Goal: Ask a question: Seek information or help from site administrators or community

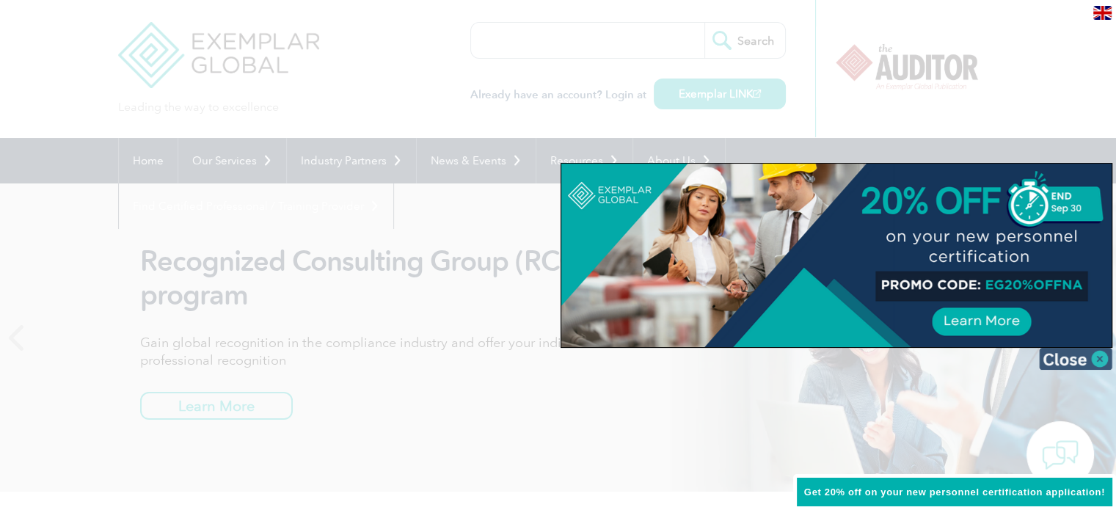
click at [1090, 359] on img at bounding box center [1075, 359] width 73 height 22
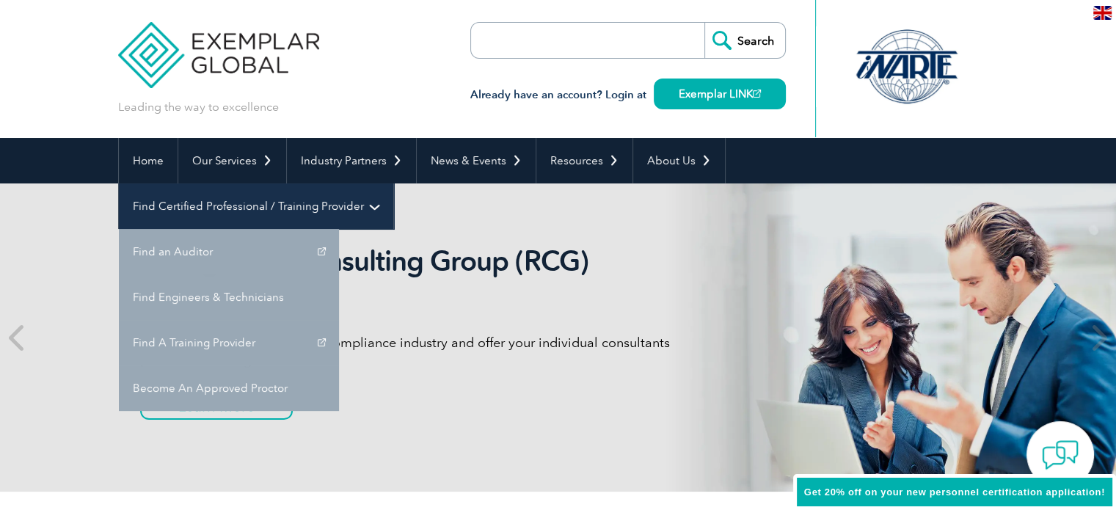
click at [393, 183] on link "Find Certified Professional / Training Provider" at bounding box center [256, 205] width 274 height 45
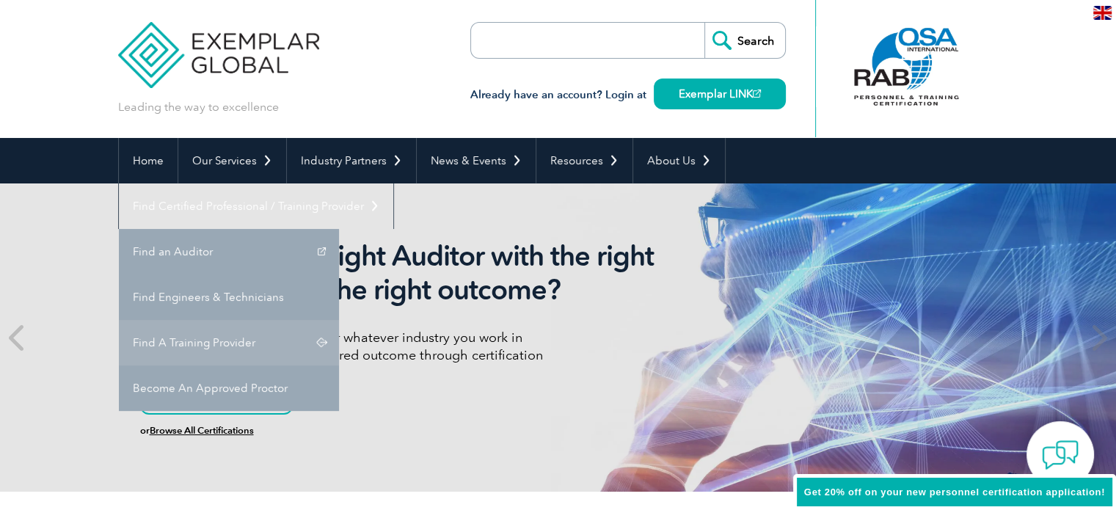
click at [339, 320] on link "Find A Training Provider" at bounding box center [229, 342] width 220 height 45
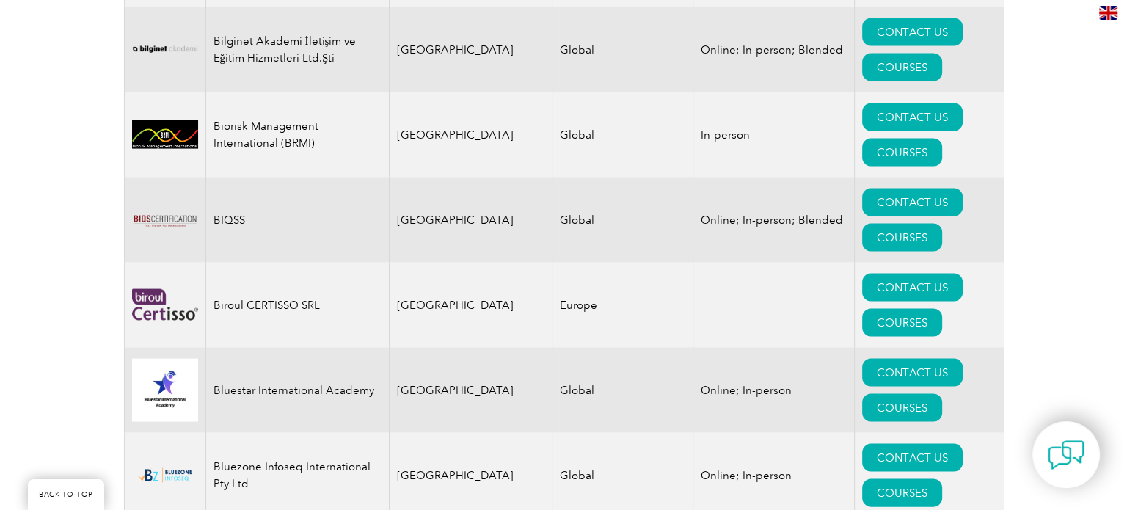
scroll to position [3071, 0]
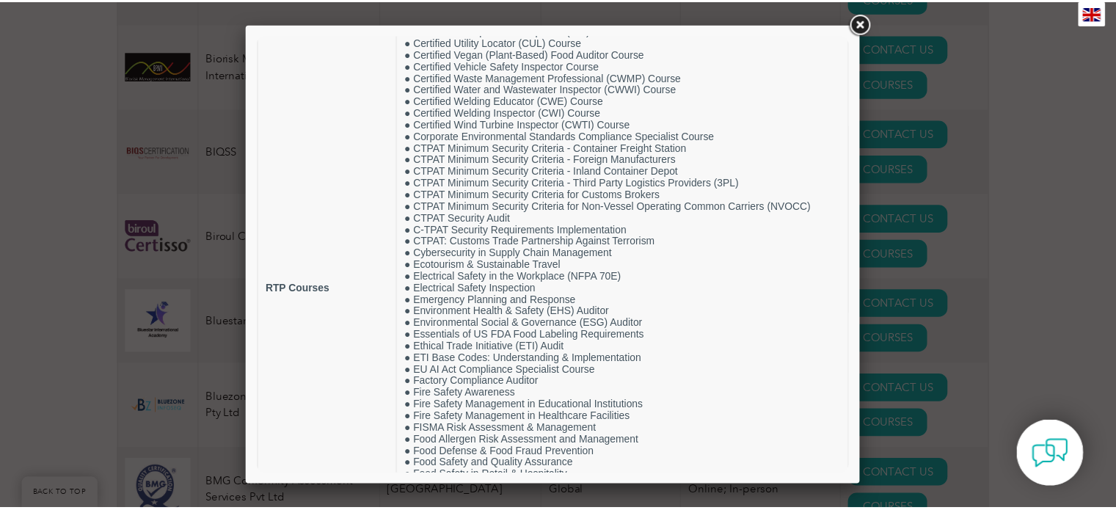
scroll to position [1411, 0]
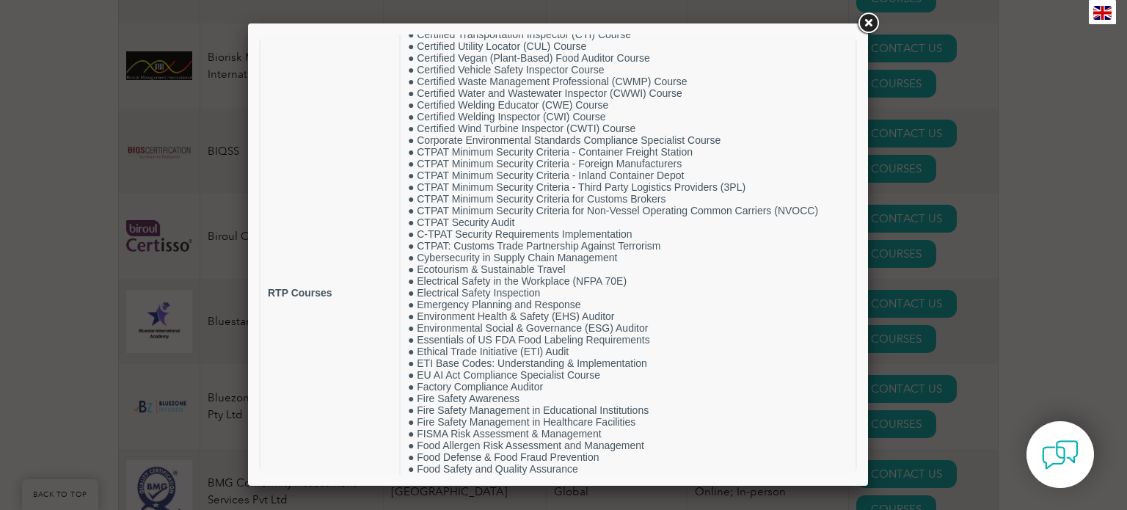
drag, startPoint x: 851, startPoint y: 185, endPoint x: 1132, endPoint y: 288, distance: 299.5
click at [866, 22] on link at bounding box center [868, 23] width 26 height 26
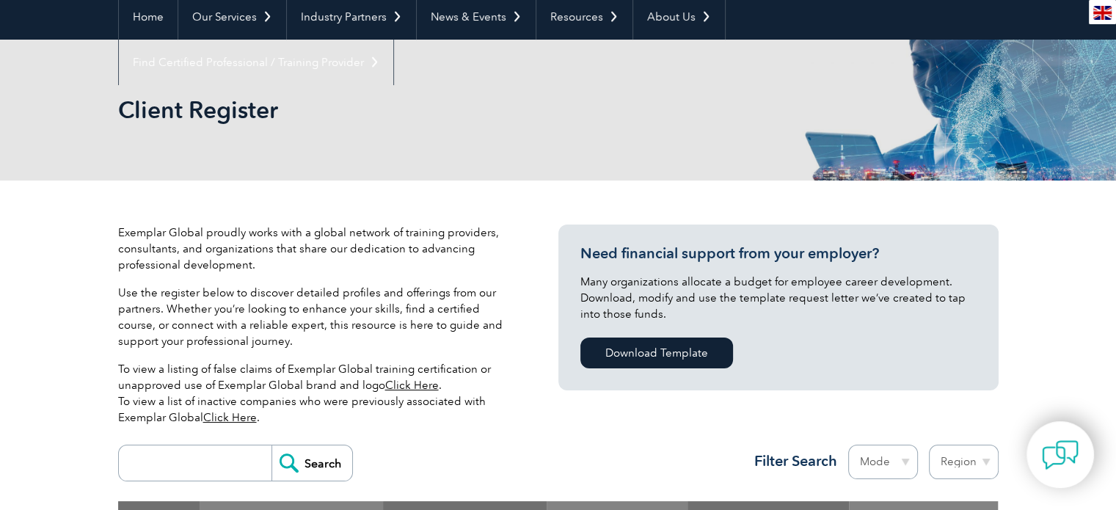
scroll to position [0, 0]
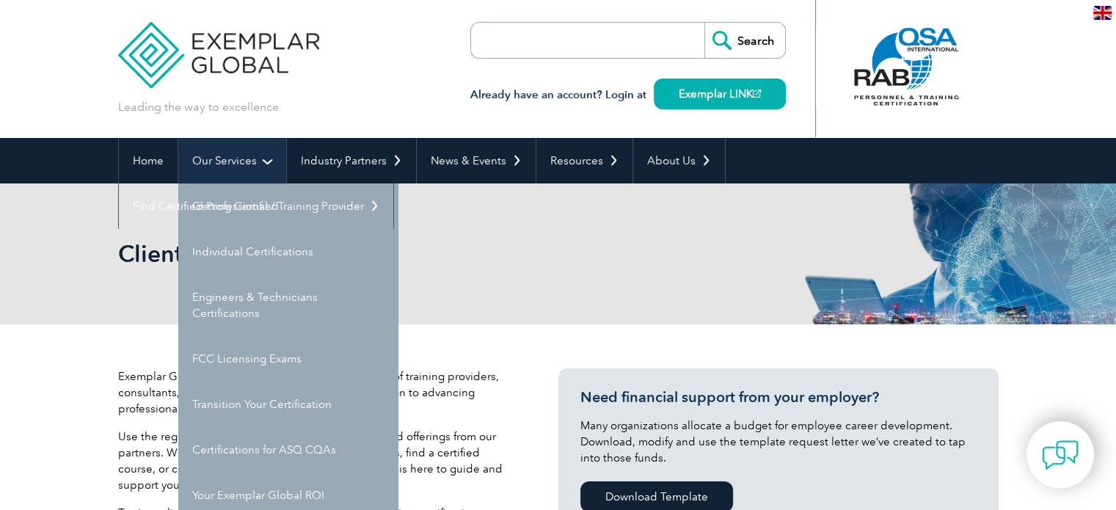
click at [253, 161] on link "Our Services" at bounding box center [232, 160] width 108 height 45
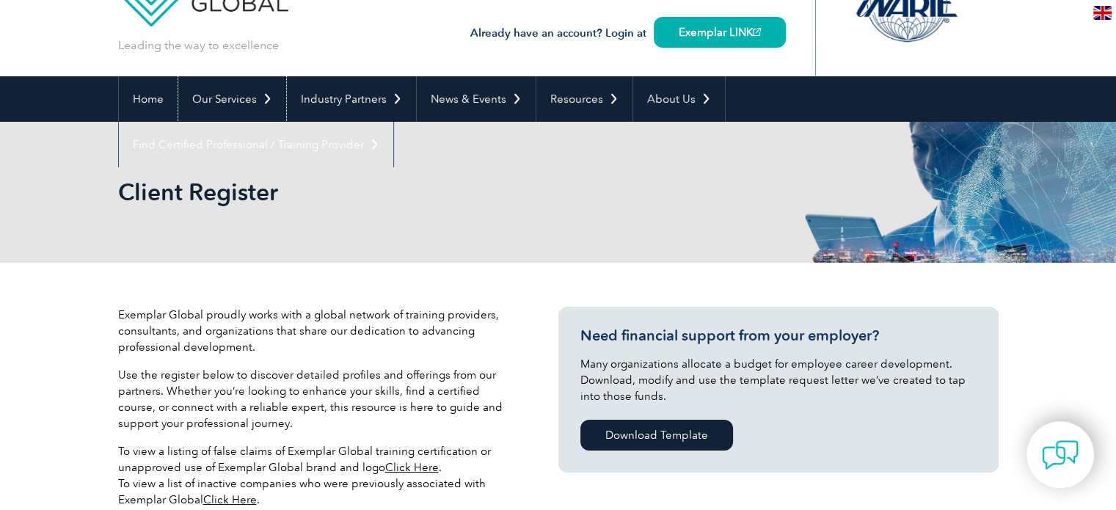
scroll to position [60, 0]
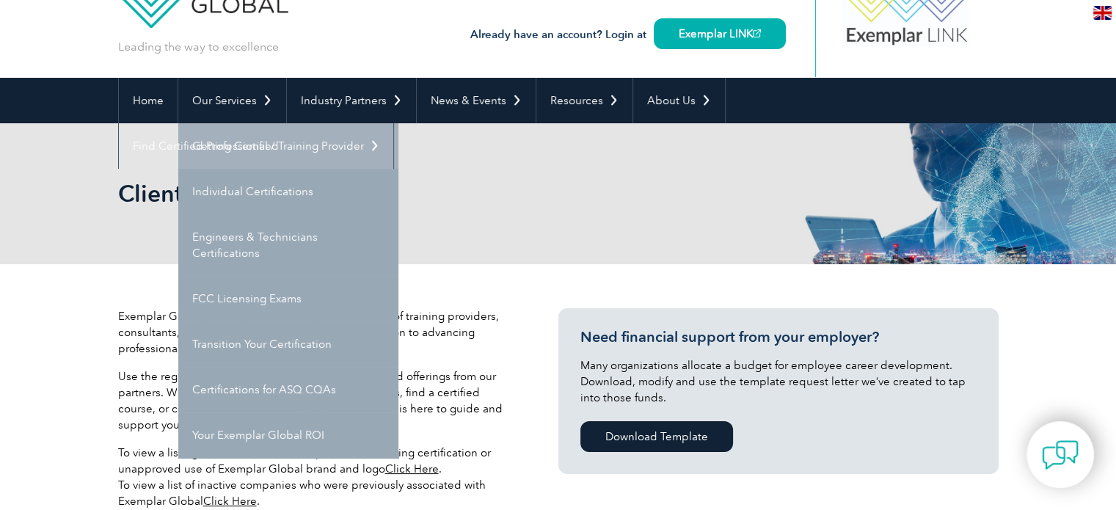
click at [230, 146] on link "Getting Certified" at bounding box center [288, 145] width 220 height 45
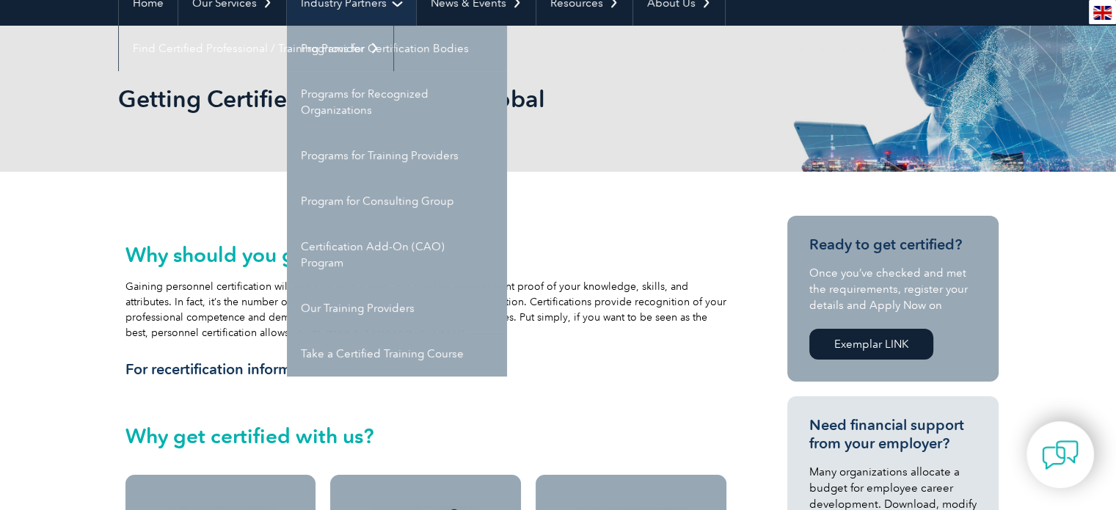
scroll to position [167, 0]
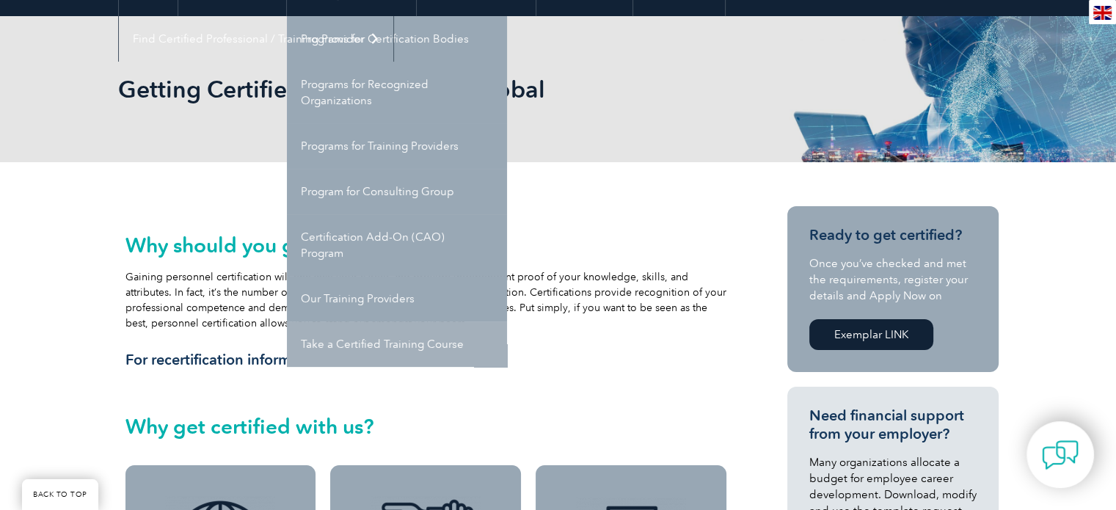
click at [365, 338] on link "Take a Certified Training Course" at bounding box center [397, 343] width 220 height 45
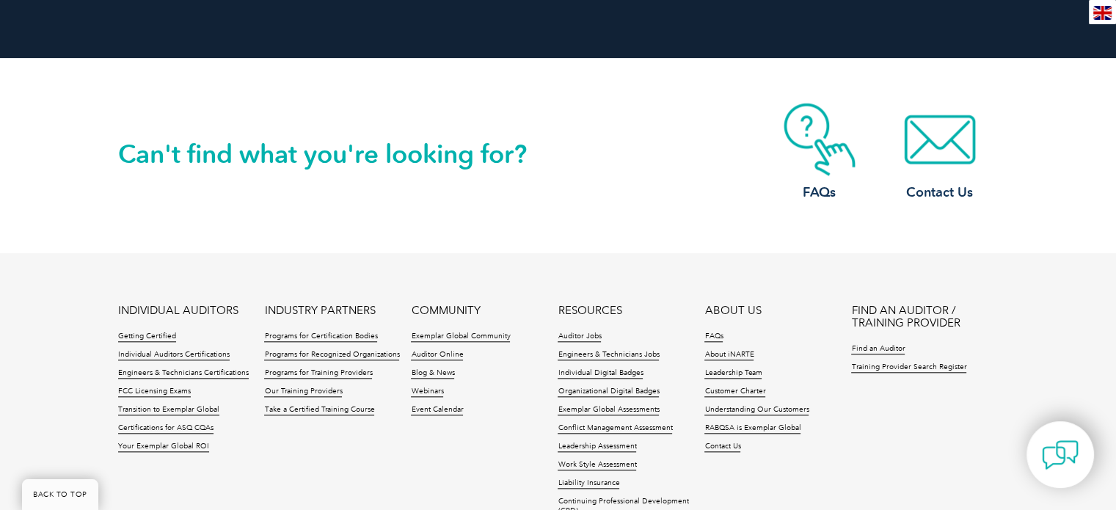
scroll to position [1520, 0]
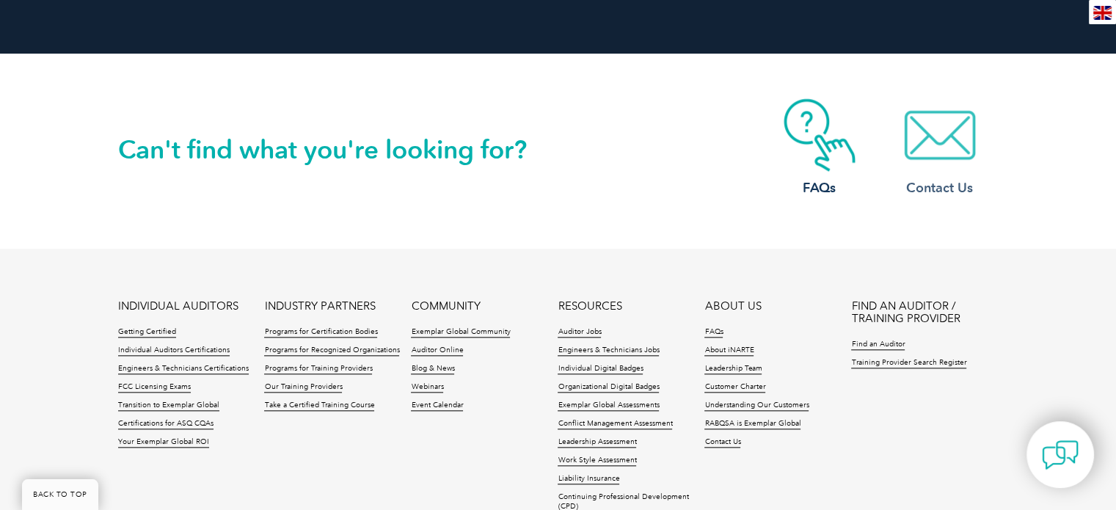
click at [945, 156] on img at bounding box center [939, 134] width 117 height 73
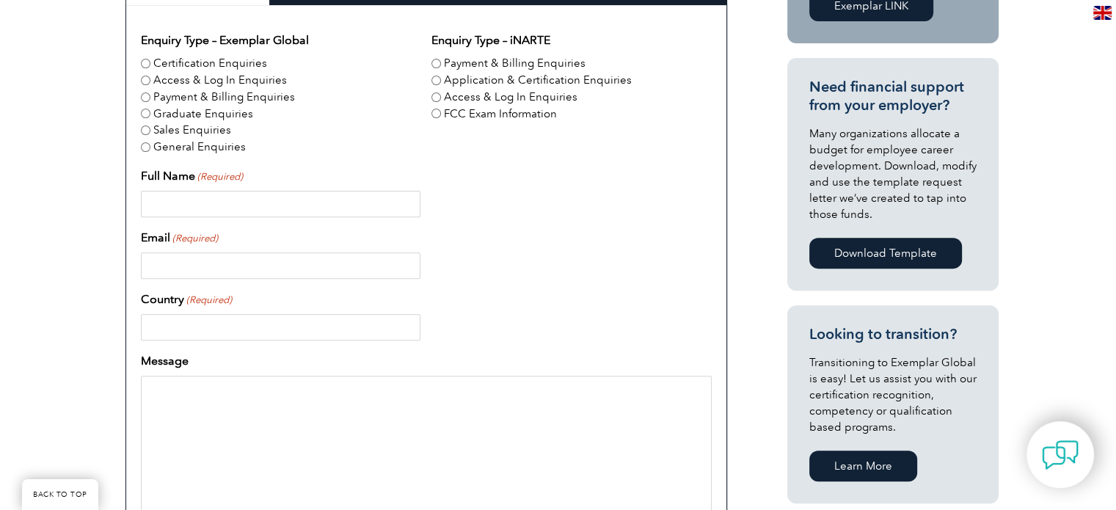
scroll to position [496, 0]
click at [174, 203] on input "Full Name (Required)" at bounding box center [281, 204] width 280 height 26
type input "Chandan Sikdar"
click at [185, 263] on input "Email (Required)" at bounding box center [281, 265] width 280 height 26
type input "chandansikdar@gmail.com"
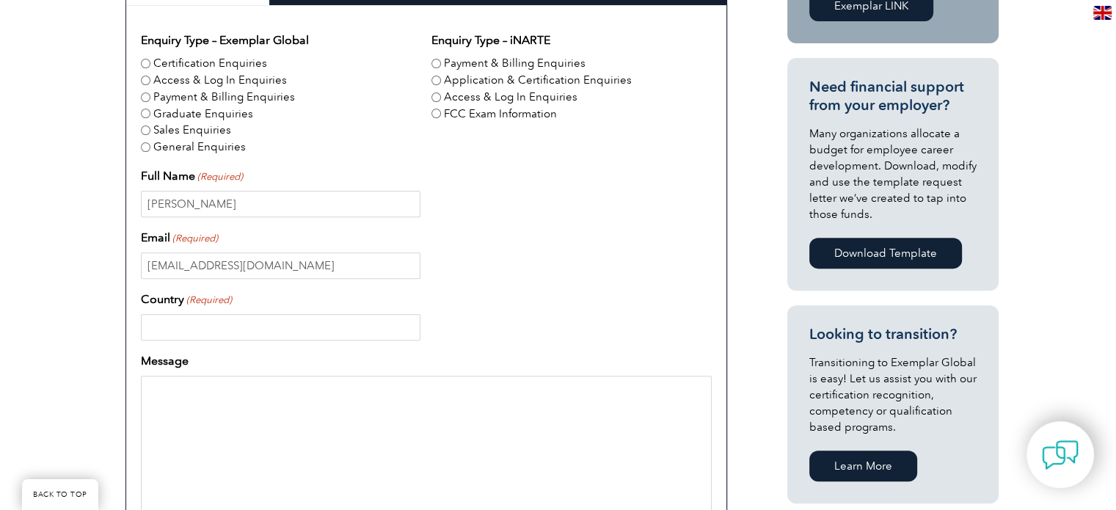
click at [176, 322] on input "Country (Required)" at bounding box center [281, 327] width 280 height 26
type input "Switzerland"
type input "0764897624"
click at [226, 326] on input "Switzerland" at bounding box center [281, 327] width 280 height 26
type input "Switzerland"
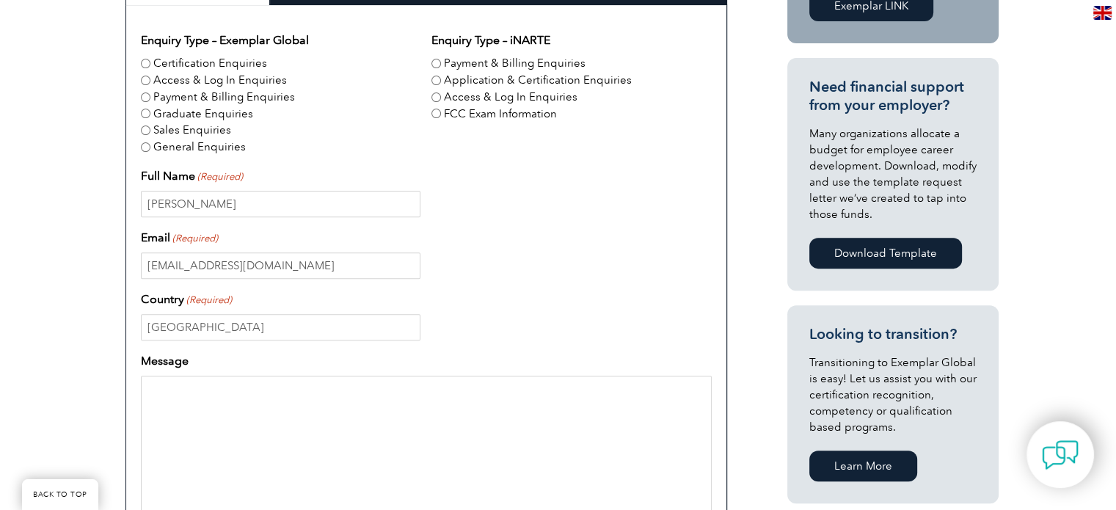
click at [180, 391] on textarea "Message" at bounding box center [426, 446] width 571 height 141
click at [572, 421] on textarea "Hi, I am looking for an ESG auditor certification course. I find your partner C…" at bounding box center [426, 446] width 571 height 141
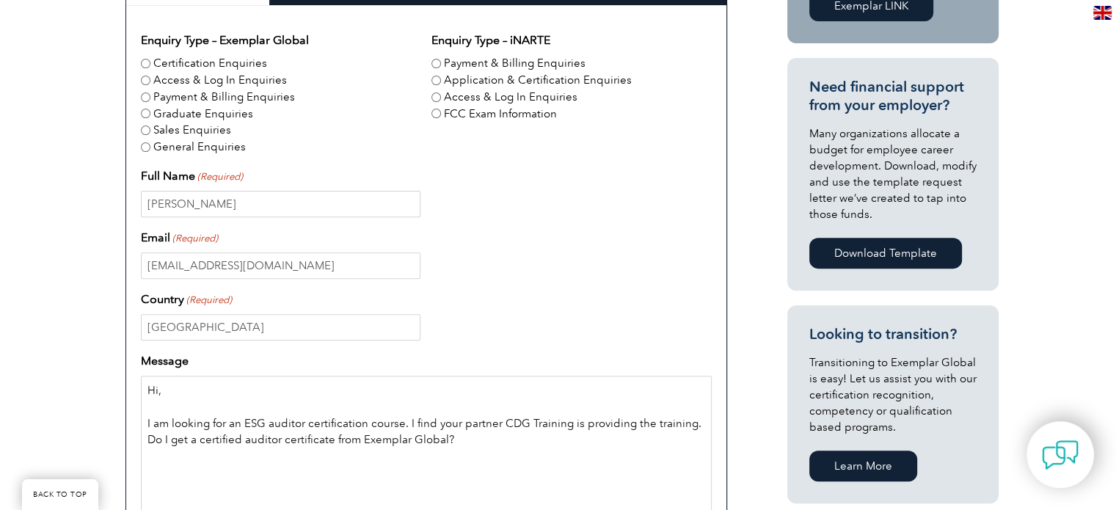
click at [455, 437] on textarea "Hi, I am looking for an ESG auditor certification course. I find your partner C…" at bounding box center [426, 446] width 571 height 141
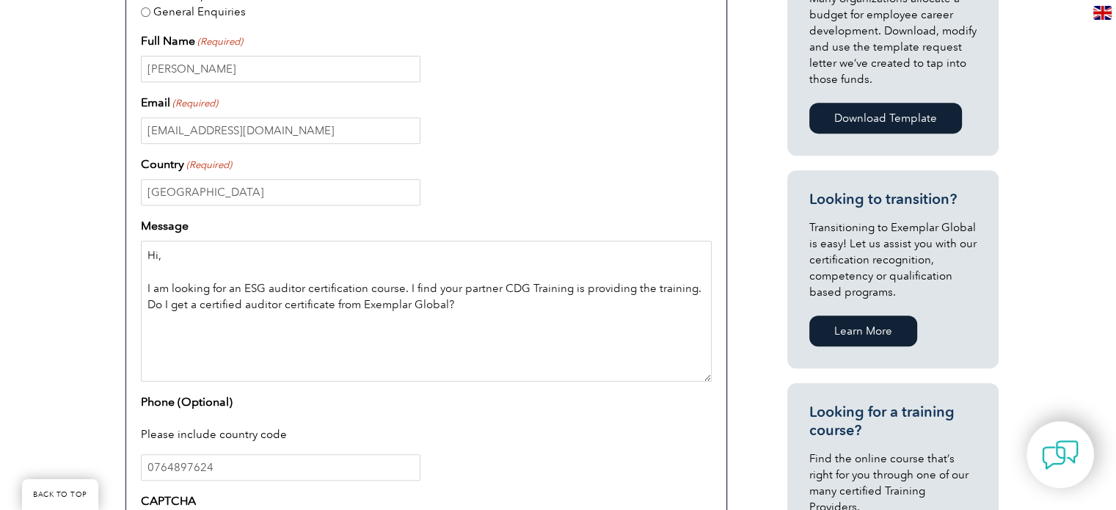
scroll to position [640, 0]
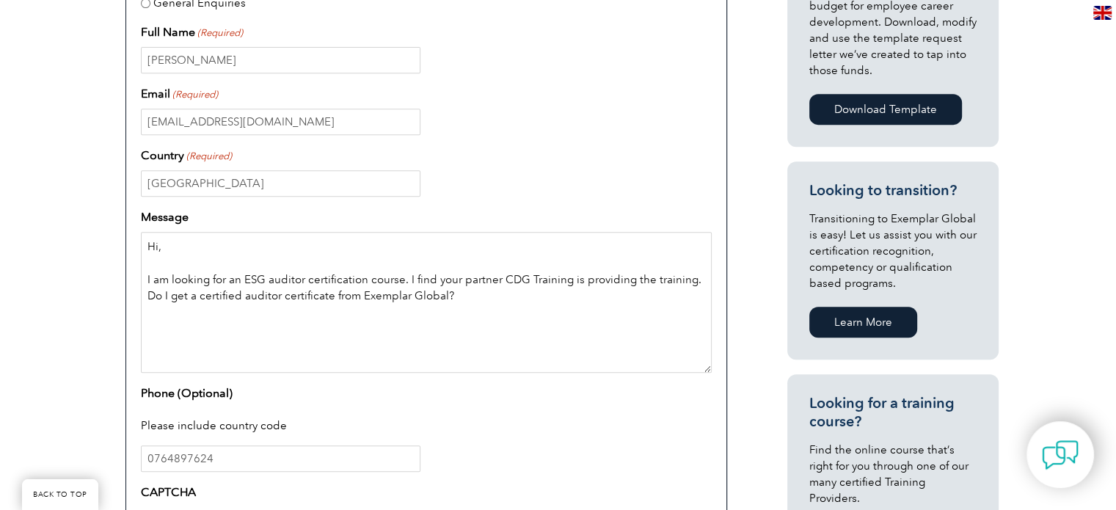
type textarea "Hi, I am looking for an ESG auditor certification course. I find your partner C…"
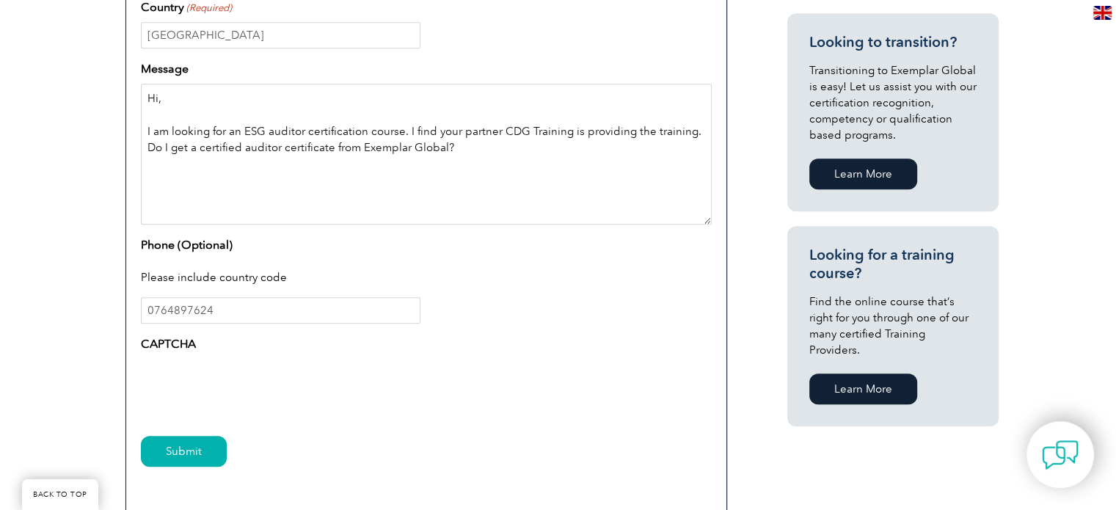
scroll to position [757, 0]
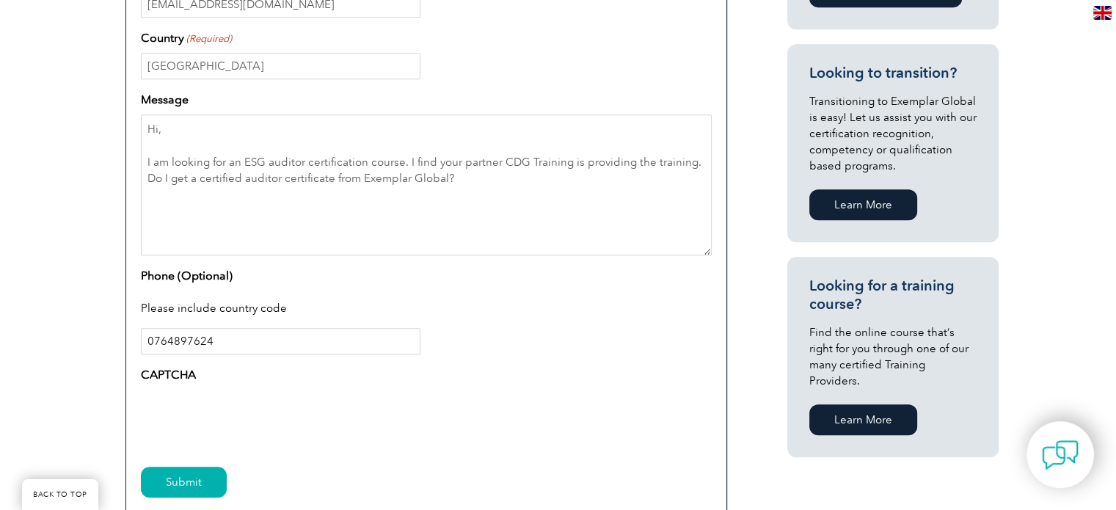
drag, startPoint x: 217, startPoint y: 338, endPoint x: 79, endPoint y: 340, distance: 138.0
click at [79, 340] on div "Have a question or feedback for us? We’d love to hear from you! Please complete…" at bounding box center [558, 91] width 1116 height 1039
click at [458, 178] on textarea "Hi, I am looking for an ESG auditor certification course. I find your partner C…" at bounding box center [426, 184] width 571 height 141
click at [470, 180] on textarea "Hi, I am looking for an ESG auditor certification course. I find your partner C…" at bounding box center [426, 184] width 571 height 141
type textarea "Hi, I am looking for an ESG auditor certification course. I find your partner C…"
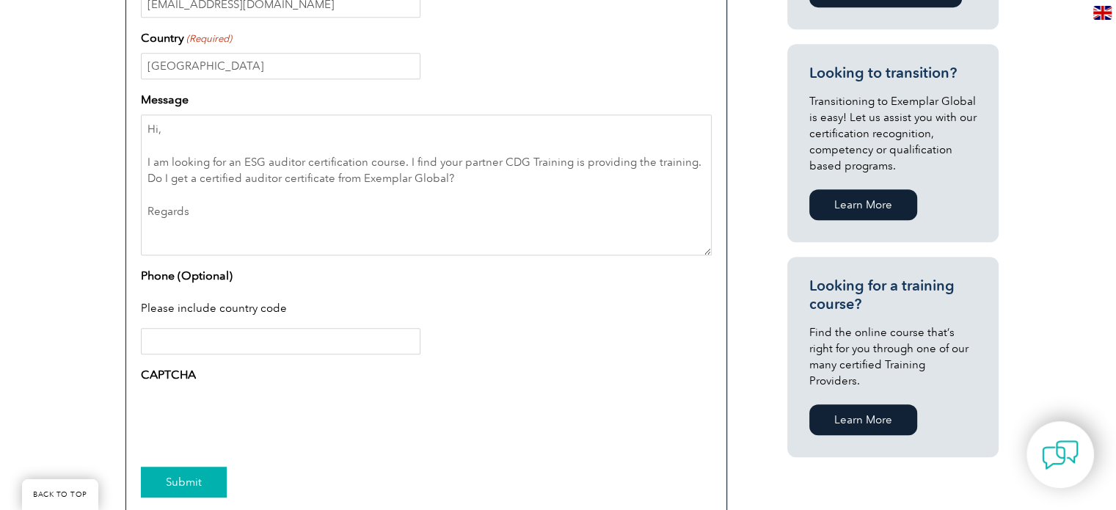
click at [189, 481] on input "Submit" at bounding box center [184, 482] width 86 height 31
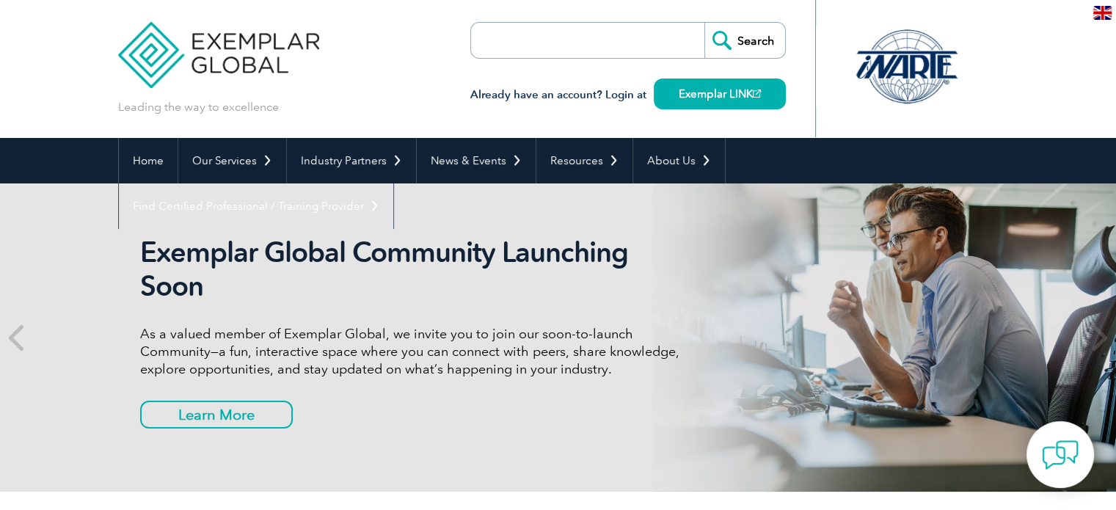
click at [508, 34] on input "search" at bounding box center [555, 40] width 154 height 35
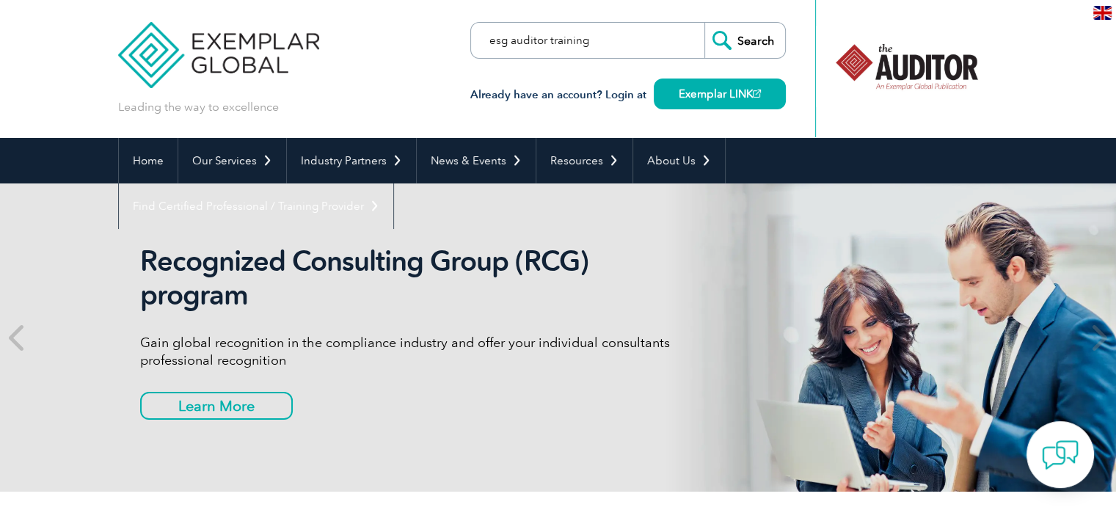
type input "esg auditor training"
click at [704, 23] on input "Search" at bounding box center [744, 40] width 81 height 35
